Goal: Task Accomplishment & Management: Use online tool/utility

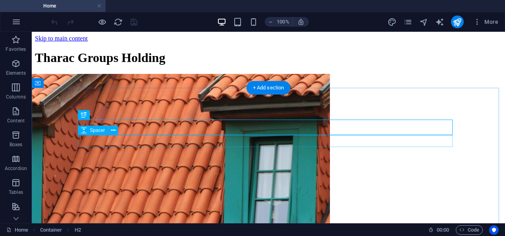
scroll to position [144, 0]
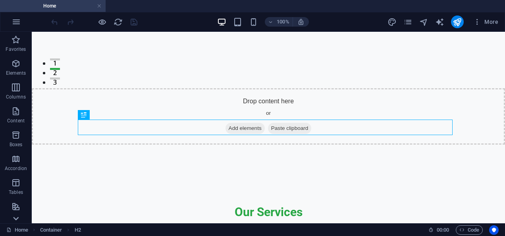
click at [15, 217] on icon at bounding box center [16, 219] width 6 height 4
click at [15, 217] on p "Collections" at bounding box center [16, 217] width 24 height 6
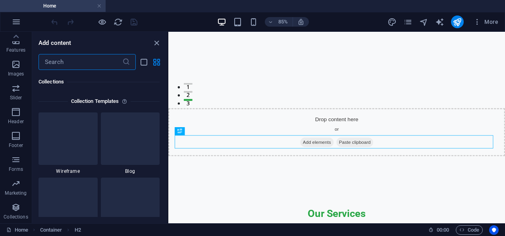
scroll to position [7265, 0]
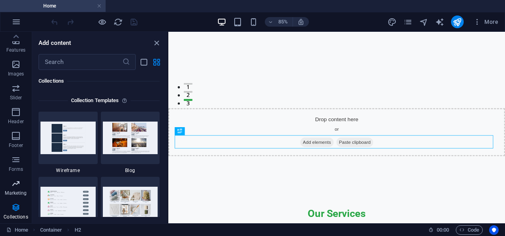
click at [17, 187] on icon "button" at bounding box center [16, 184] width 10 height 10
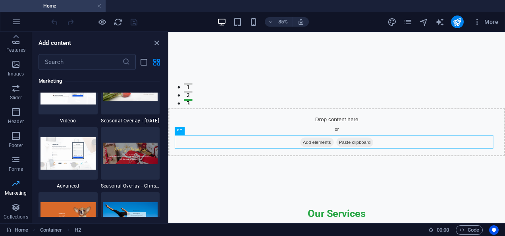
scroll to position [6465, 0]
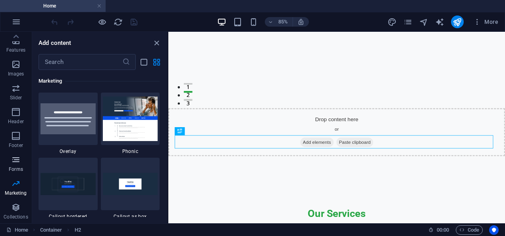
click at [20, 168] on p "Forms" at bounding box center [16, 169] width 14 height 6
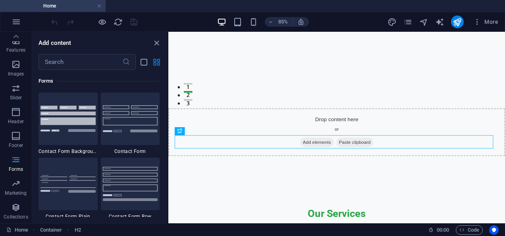
scroll to position [5794, 0]
click at [66, 131] on img at bounding box center [67, 119] width 55 height 26
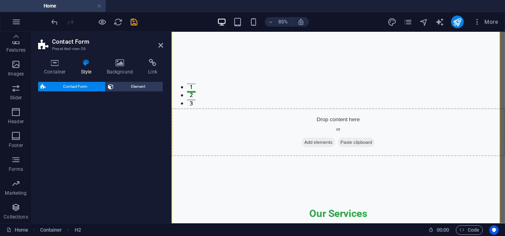
select select "rem"
select select "preset-contact-form-v3-background"
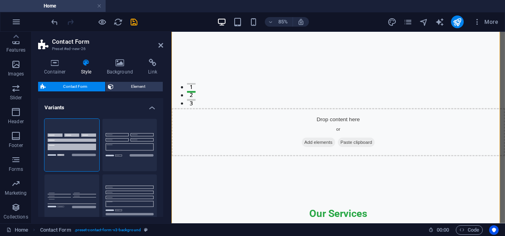
scroll to position [575, 0]
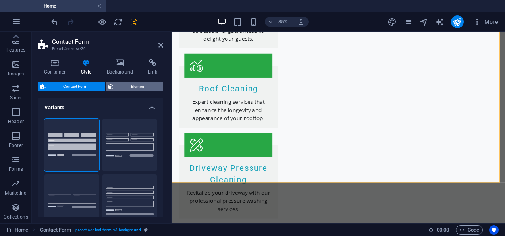
click at [133, 85] on span "Element" at bounding box center [138, 87] width 45 height 10
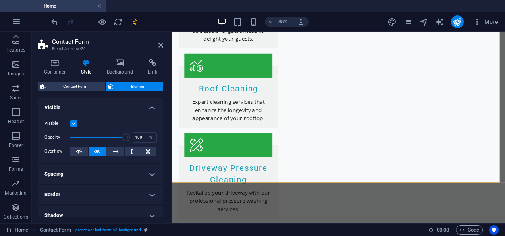
click at [148, 169] on h4 "Spacing" at bounding box center [100, 173] width 125 height 19
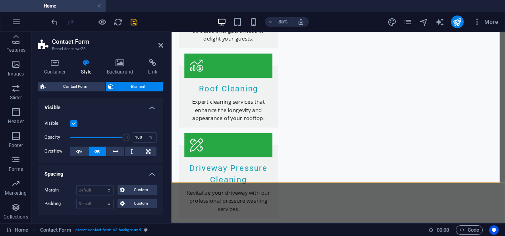
click at [148, 169] on h4 "Spacing" at bounding box center [100, 171] width 125 height 14
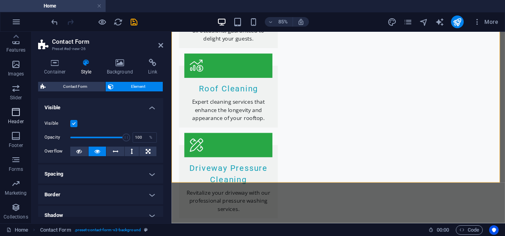
click at [21, 121] on p "Header" at bounding box center [16, 121] width 16 height 6
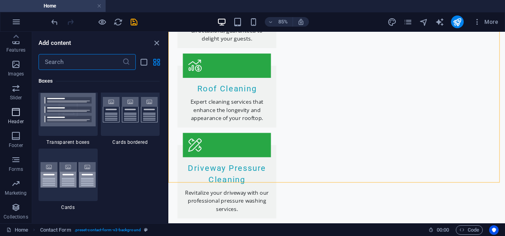
scroll to position [4779, 0]
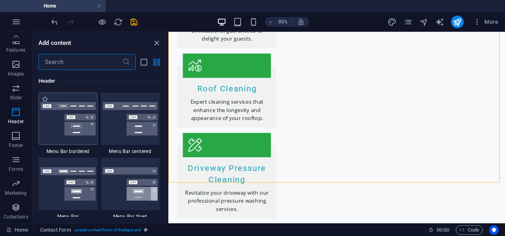
click at [64, 127] on img at bounding box center [67, 118] width 55 height 33
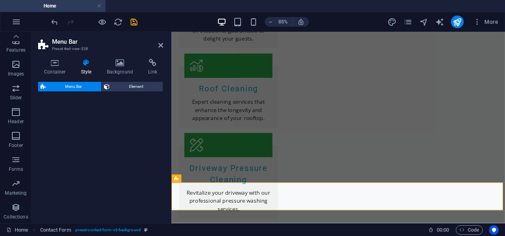
select select "rem"
select select "preset-menu-v2-border"
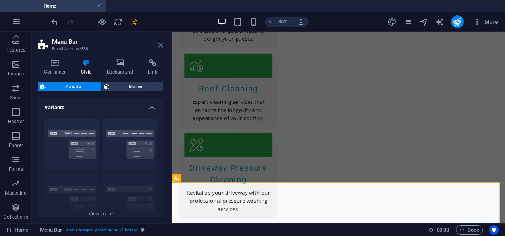
click at [159, 44] on icon at bounding box center [160, 45] width 5 height 6
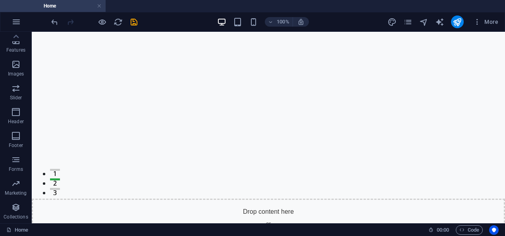
scroll to position [0, 0]
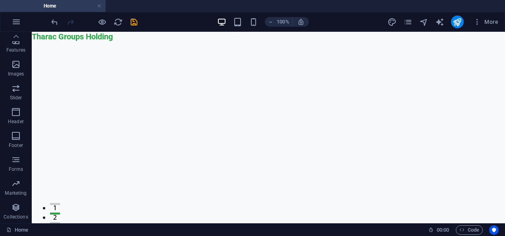
click at [105, 31] on section "Home Favorites Elements Columns Content Boxes Accordion Tables Features Images …" at bounding box center [252, 118] width 505 height 236
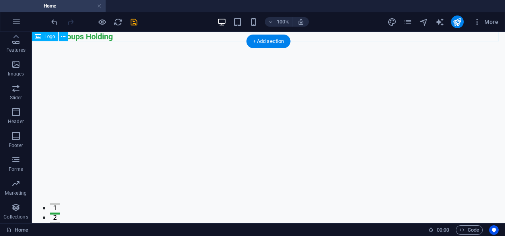
click at [105, 35] on div "Tharac Groups Holding" at bounding box center [268, 37] width 473 height 10
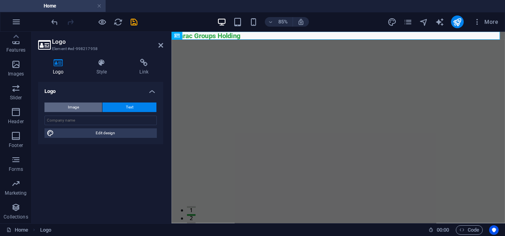
click at [92, 103] on button "Image" at bounding box center [73, 107] width 58 height 10
select select "DISABLED_OPTION_VALUE"
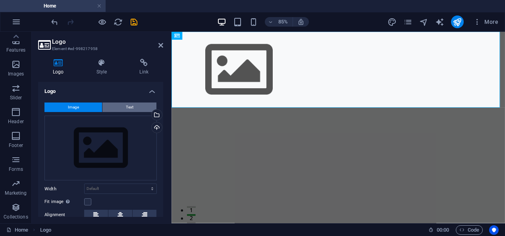
click at [115, 103] on button "Text" at bounding box center [129, 107] width 54 height 10
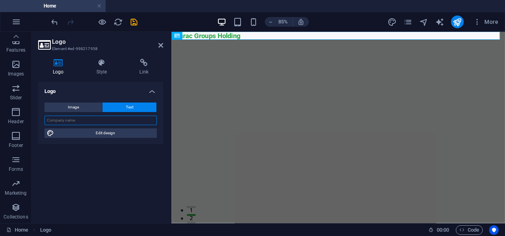
click at [100, 119] on input "text" at bounding box center [100, 120] width 112 height 10
type input "t"
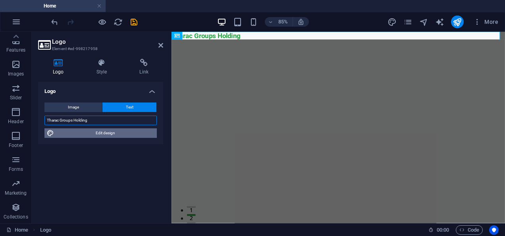
type input "Tharac Groups Holding"
click at [92, 134] on span "Edit design" at bounding box center [105, 133] width 98 height 10
select select "rem"
select select "700"
select select "px"
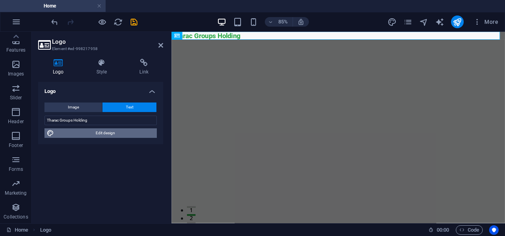
select select "rem"
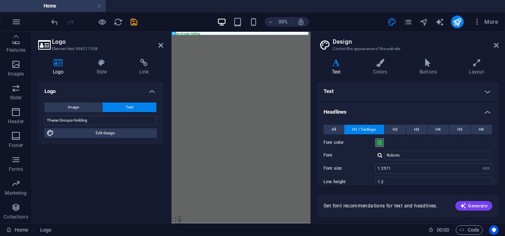
click at [379, 144] on span at bounding box center [379, 142] width 6 height 6
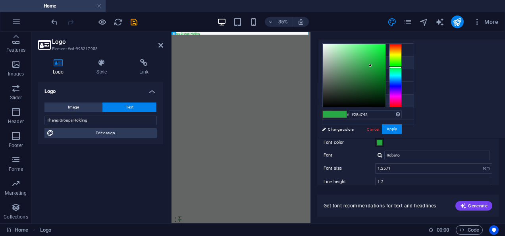
click at [331, 100] on icon at bounding box center [329, 101] width 6 height 6
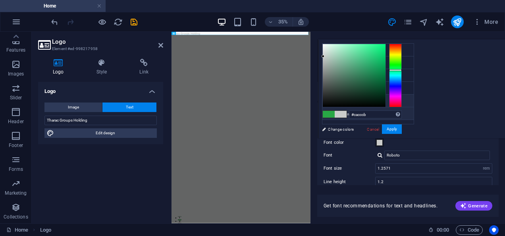
click at [383, 111] on li "Custom color 2 #f0f2f1" at bounding box center [367, 113] width 91 height 13
type input "#f0f2f1"
click at [402, 126] on button "Apply" at bounding box center [392, 129] width 20 height 10
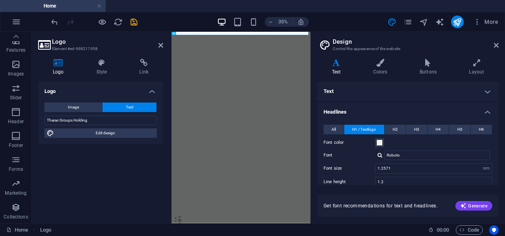
click at [496, 175] on div "All H1 / Textlogo H2 H3 H4 H5 H6 Font color Font Roboto Line height 1.2 Font we…" at bounding box center [408, 203] width 185 height 173
click at [496, 180] on div "All H1 / Textlogo H2 H3 H4 H5 H6 Font color Font Roboto Line height 1.2 Font we…" at bounding box center [408, 203] width 185 height 173
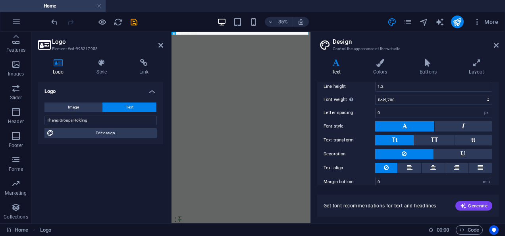
scroll to position [103, 0]
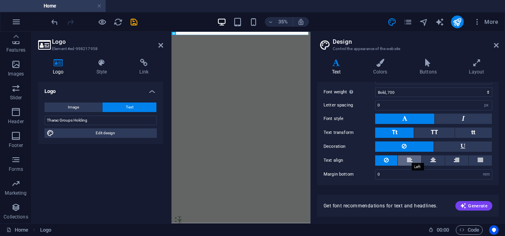
click at [411, 160] on icon at bounding box center [410, 160] width 6 height 10
click at [390, 156] on button at bounding box center [386, 160] width 22 height 10
click at [447, 141] on button at bounding box center [463, 146] width 58 height 10
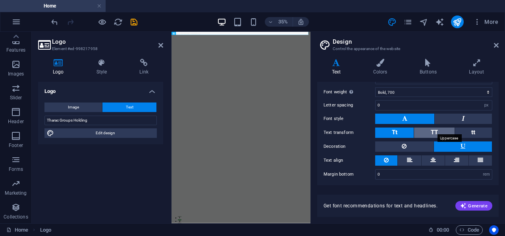
click at [437, 133] on span "TT" at bounding box center [434, 132] width 7 height 7
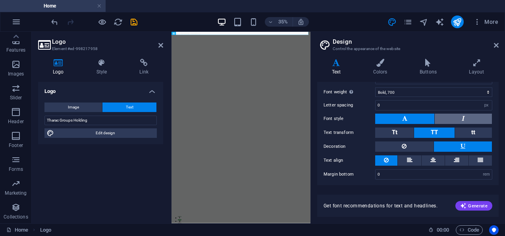
click at [450, 114] on button at bounding box center [463, 119] width 57 height 10
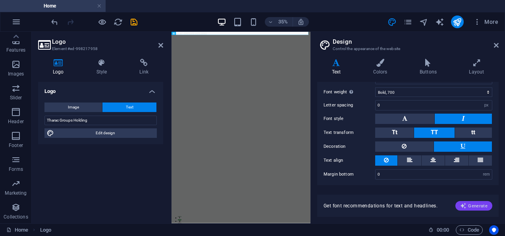
click at [471, 208] on span "Generate" at bounding box center [473, 205] width 27 height 6
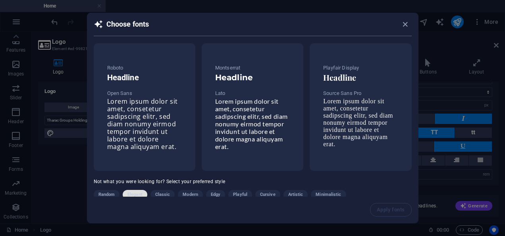
click at [136, 196] on span "Elegant" at bounding box center [134, 195] width 15 height 10
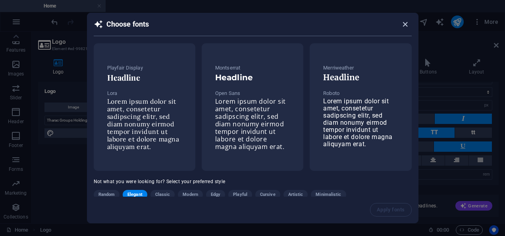
click at [403, 25] on icon "button" at bounding box center [404, 24] width 9 height 9
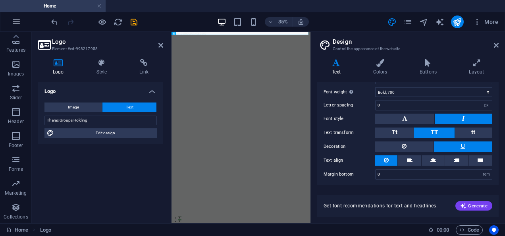
click at [22, 20] on button "button" at bounding box center [16, 21] width 19 height 19
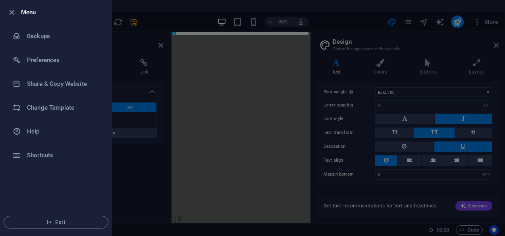
click at [205, 90] on div at bounding box center [252, 118] width 505 height 236
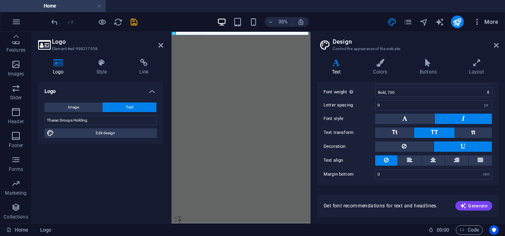
click at [474, 23] on icon "button" at bounding box center [477, 22] width 8 height 8
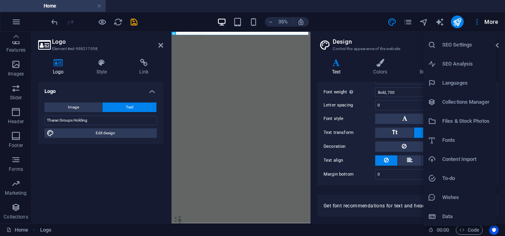
scroll to position [17, 0]
click at [466, 217] on h6 "Data" at bounding box center [466, 217] width 49 height 10
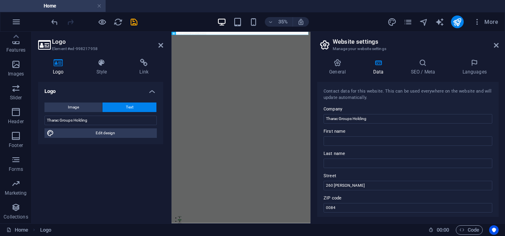
click at [495, 207] on div "Contact data for this website. This can be used everywhere on the website and w…" at bounding box center [407, 149] width 181 height 135
click at [496, 205] on div "Contact data for this website. This can be used everywhere on the website and w…" at bounding box center [407, 149] width 181 height 135
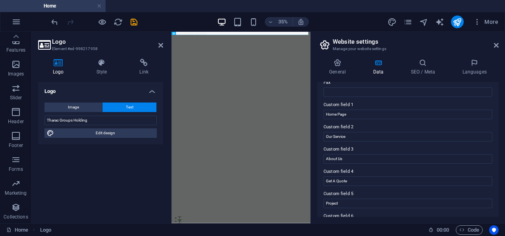
scroll to position [246, 0]
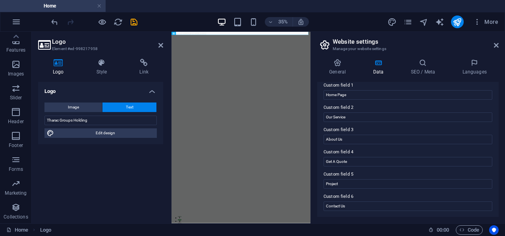
click at [96, 7] on h4 "Home" at bounding box center [53, 6] width 106 height 9
click at [98, 7] on link at bounding box center [99, 6] width 5 height 8
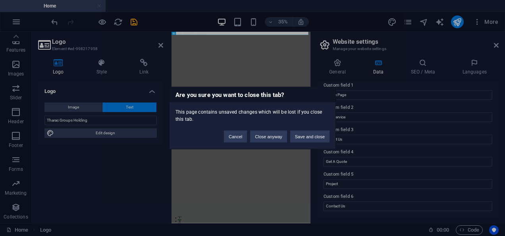
click at [98, 7] on div "Are you sure you want to close this tab? This page contains unsaved changes whi…" at bounding box center [252, 118] width 505 height 236
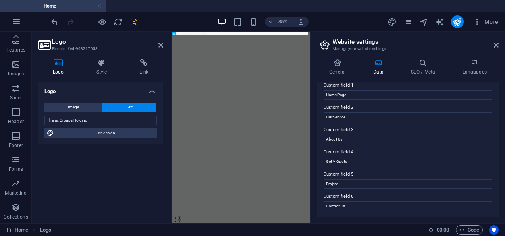
click at [98, 7] on link at bounding box center [99, 6] width 5 height 8
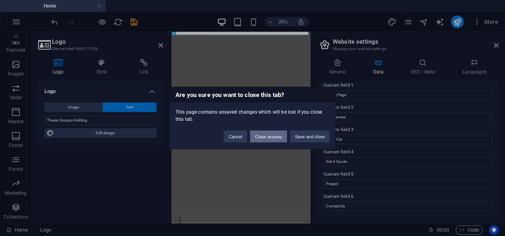
click at [264, 133] on button "Close anyway" at bounding box center [268, 137] width 37 height 12
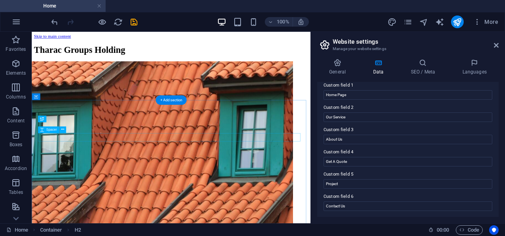
scroll to position [186, 0]
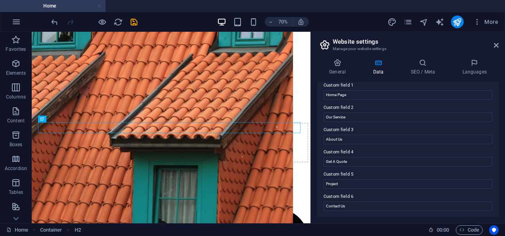
click at [101, 3] on link at bounding box center [99, 6] width 5 height 8
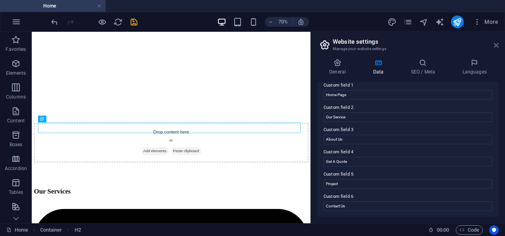
click at [495, 44] on icon at bounding box center [496, 45] width 5 height 6
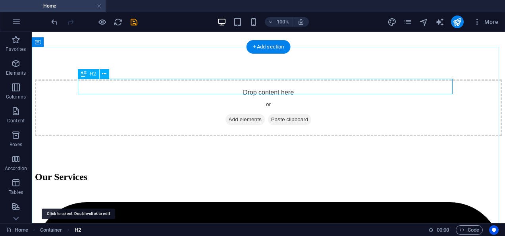
click at [80, 229] on span "H2" at bounding box center [78, 230] width 6 height 10
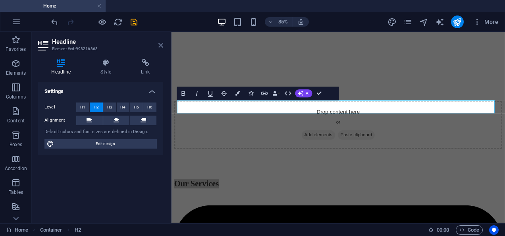
click at [162, 43] on header "Headline Element #ed-998216863" at bounding box center [100, 42] width 125 height 21
click at [162, 43] on icon at bounding box center [160, 45] width 5 height 6
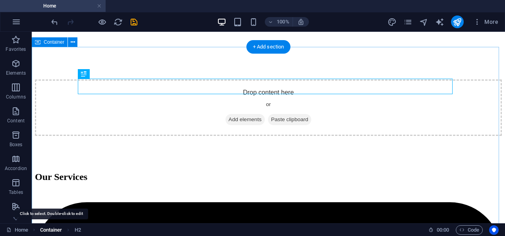
click at [62, 228] on span "Container" at bounding box center [51, 230] width 22 height 10
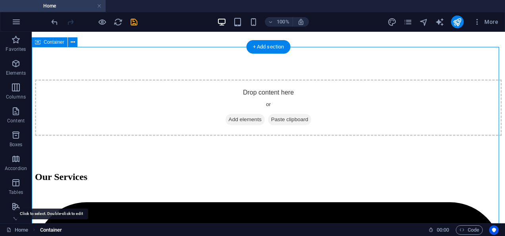
click at [62, 228] on span "Container" at bounding box center [51, 230] width 22 height 10
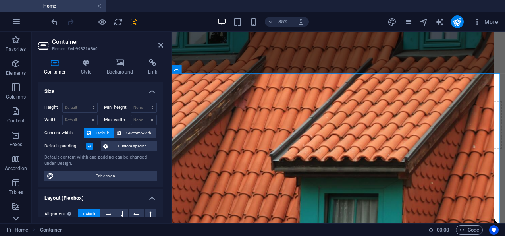
click at [10, 218] on icon at bounding box center [15, 218] width 11 height 11
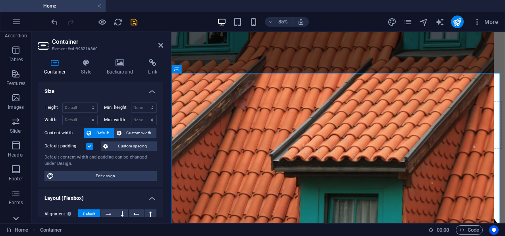
click at [10, 218] on icon at bounding box center [15, 218] width 11 height 11
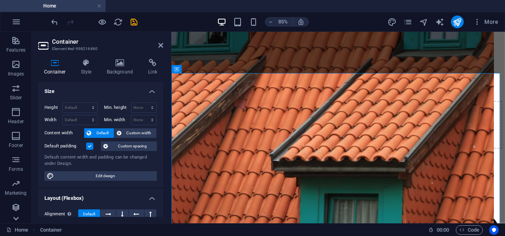
click at [10, 218] on icon at bounding box center [15, 218] width 11 height 11
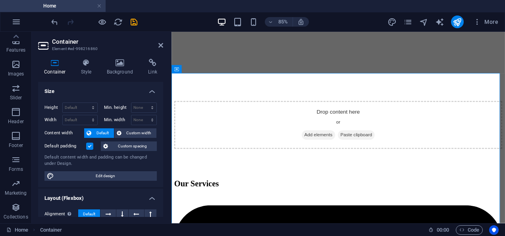
click at [10, 218] on p "Collections" at bounding box center [16, 217] width 24 height 6
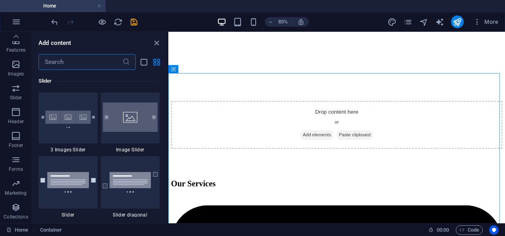
scroll to position [7265, 0]
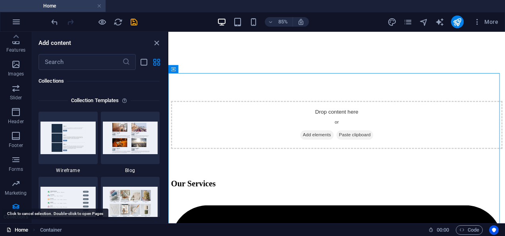
click at [20, 231] on link "Home" at bounding box center [17, 230] width 22 height 10
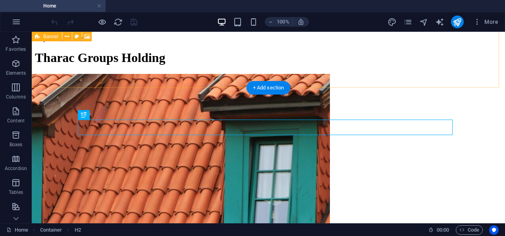
scroll to position [144, 0]
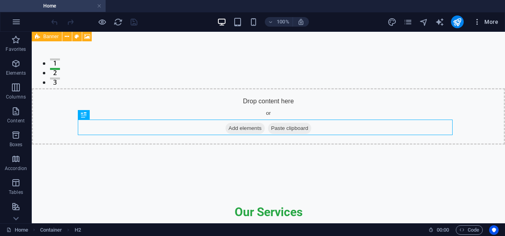
click at [480, 23] on icon "button" at bounding box center [477, 22] width 8 height 8
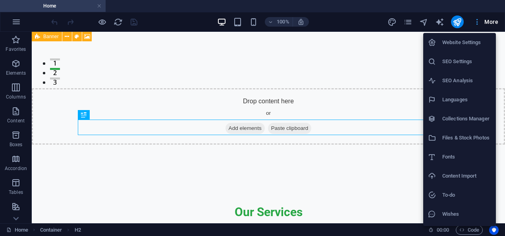
click at [480, 23] on div at bounding box center [252, 118] width 505 height 236
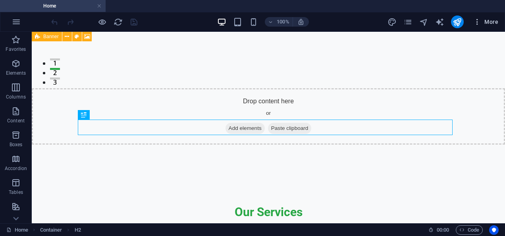
click at [480, 23] on icon "button" at bounding box center [477, 22] width 8 height 8
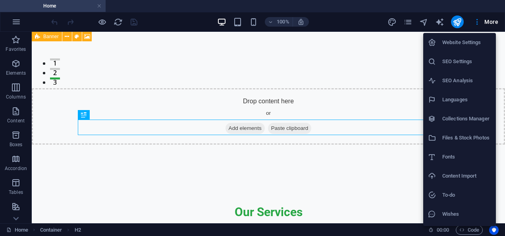
click at [18, 21] on div at bounding box center [252, 118] width 505 height 236
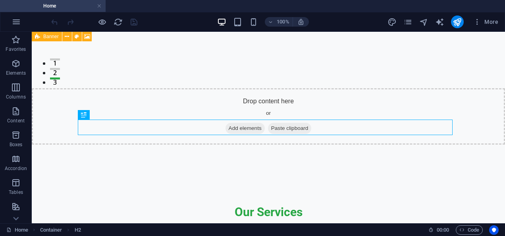
click at [18, 21] on icon "button" at bounding box center [17, 22] width 10 height 10
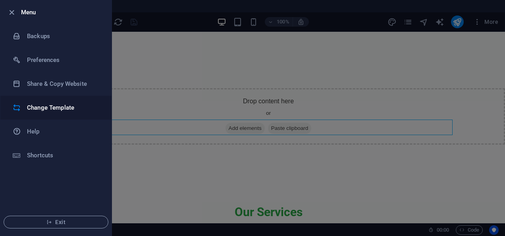
click at [67, 107] on h6 "Change Template" at bounding box center [63, 108] width 73 height 10
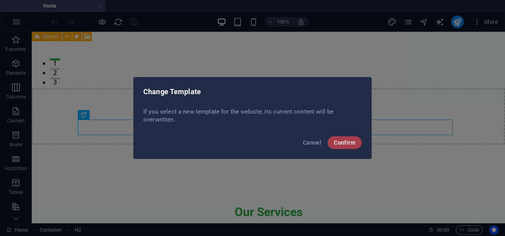
click at [341, 142] on span "Confirm" at bounding box center [344, 142] width 21 height 6
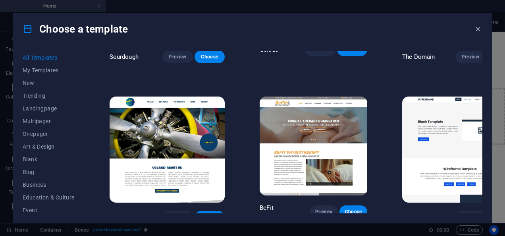
scroll to position [4116, 0]
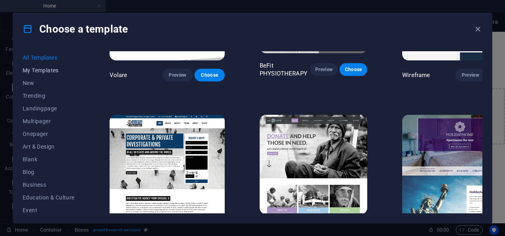
click at [44, 71] on span "My Templates" at bounding box center [49, 70] width 52 height 6
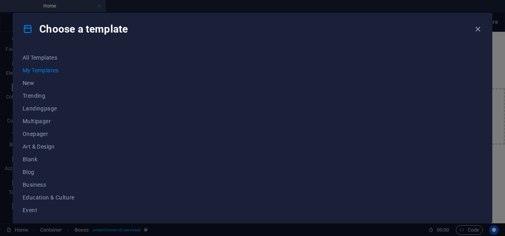
scroll to position [0, 0]
click at [32, 82] on span "New" at bounding box center [49, 83] width 52 height 6
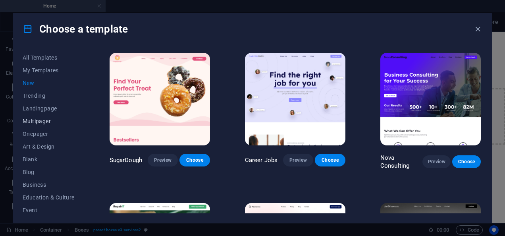
click at [40, 117] on button "Multipager" at bounding box center [49, 121] width 52 height 13
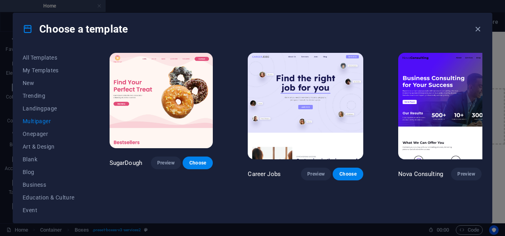
click at [41, 120] on span "Multipager" at bounding box center [49, 121] width 52 height 6
click at [33, 157] on span "Blank" at bounding box center [49, 159] width 52 height 6
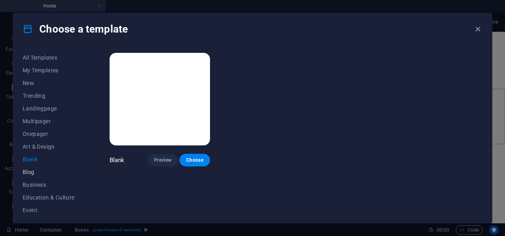
click at [30, 169] on span "Blog" at bounding box center [49, 172] width 52 height 6
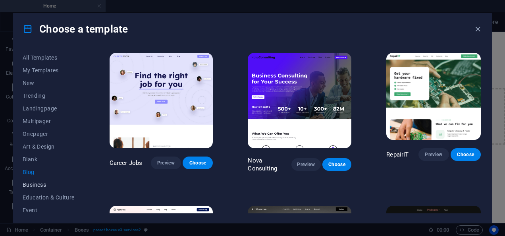
click at [43, 187] on span "Business" at bounding box center [49, 184] width 52 height 6
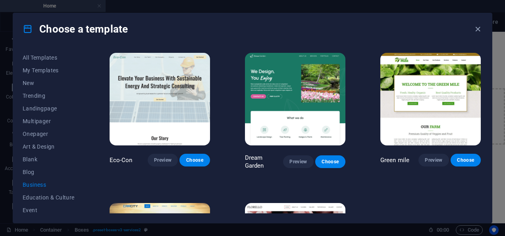
scroll to position [142, 0]
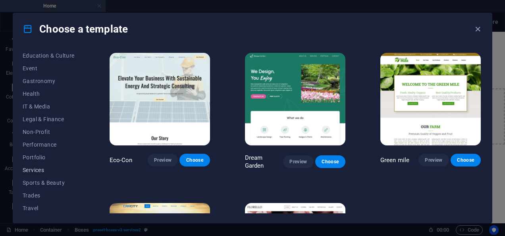
click at [42, 170] on span "Services" at bounding box center [49, 170] width 52 height 6
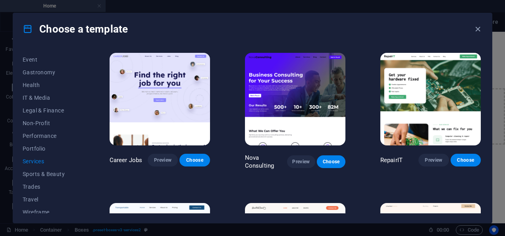
scroll to position [155, 0]
